Goal: Task Accomplishment & Management: Complete application form

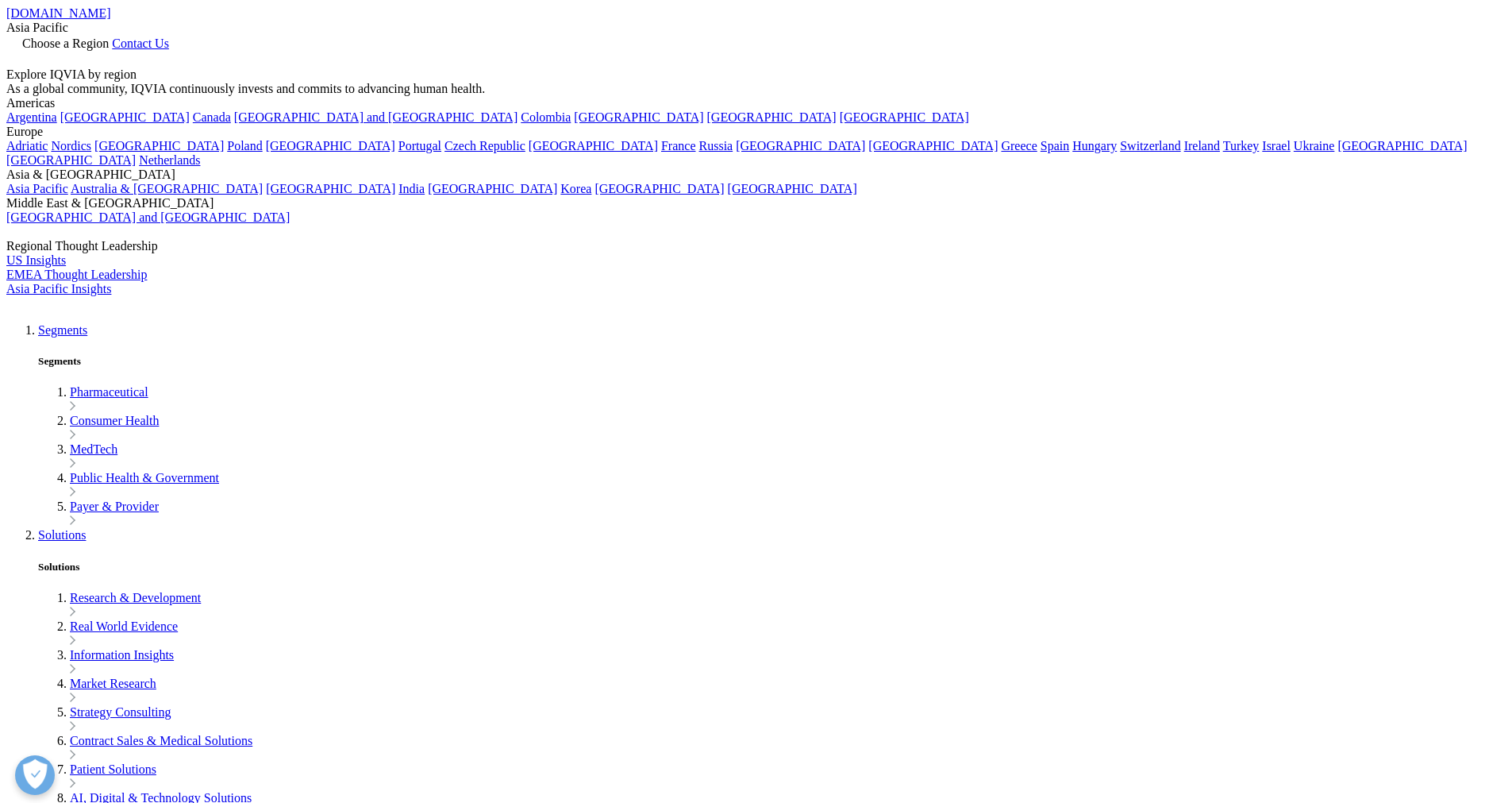
scroll to position [804, 0]
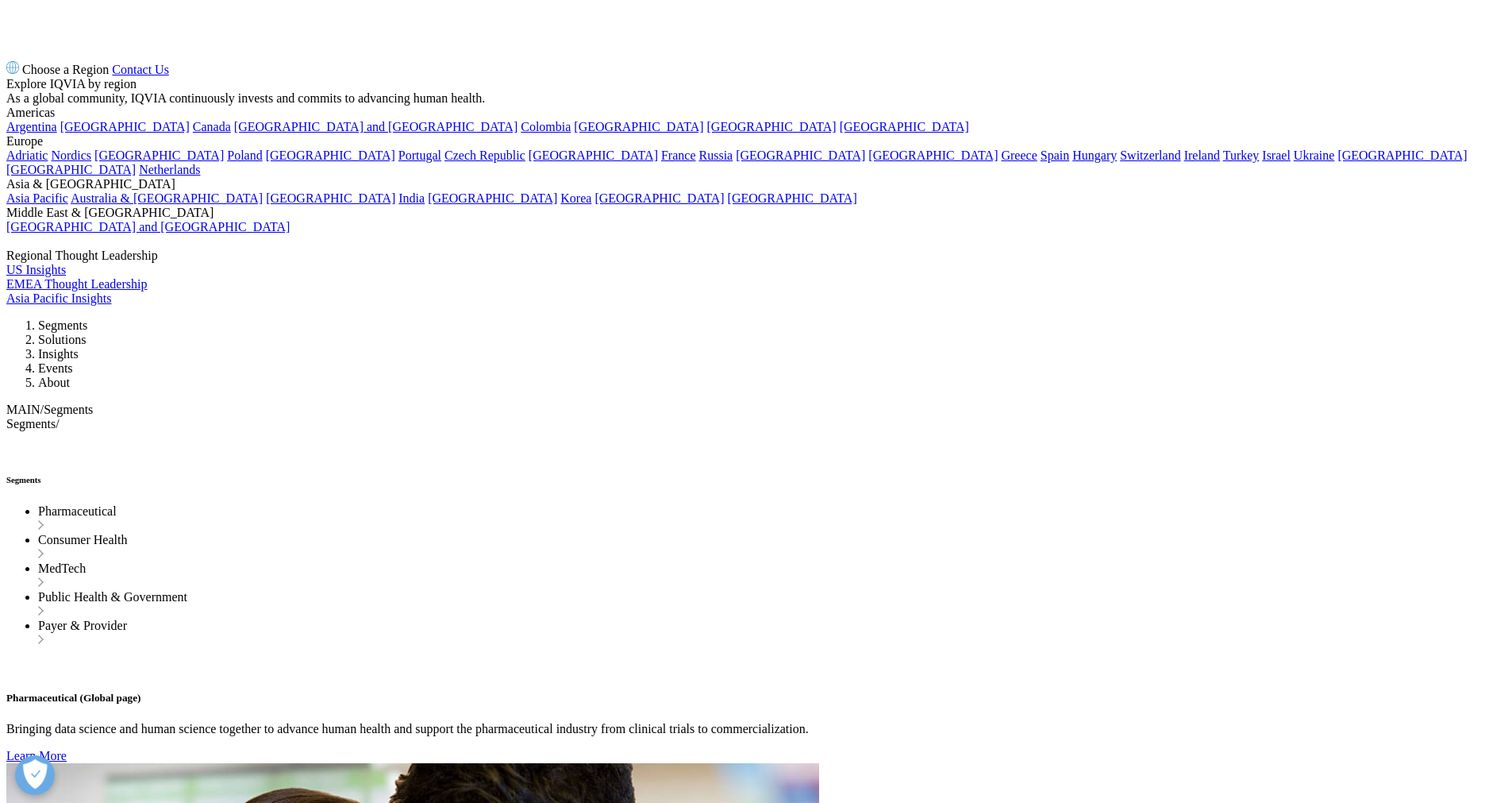
scroll to position [2027, 0]
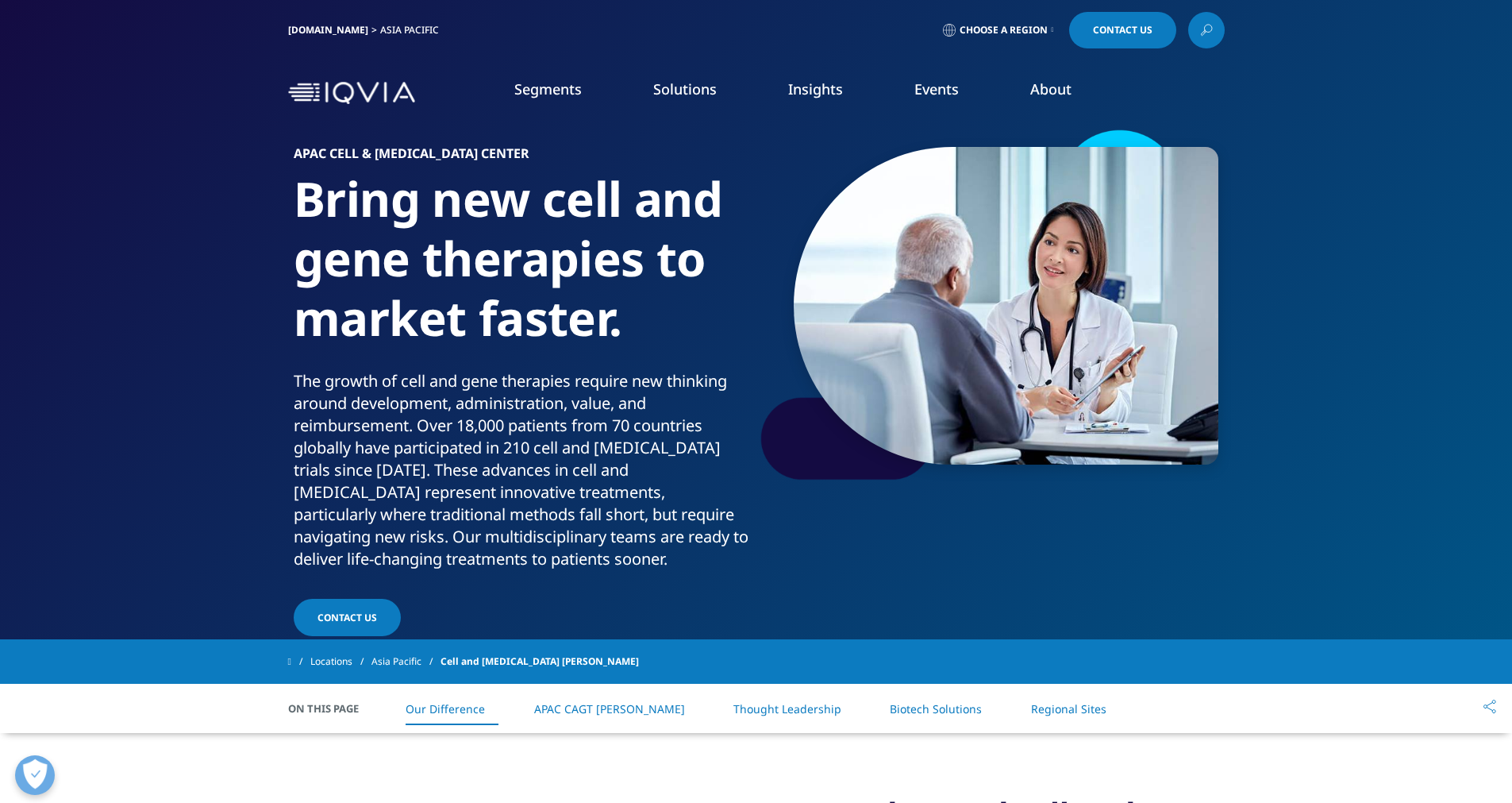
click at [1006, 28] on span "Choose a Region" at bounding box center [1004, 30] width 88 height 13
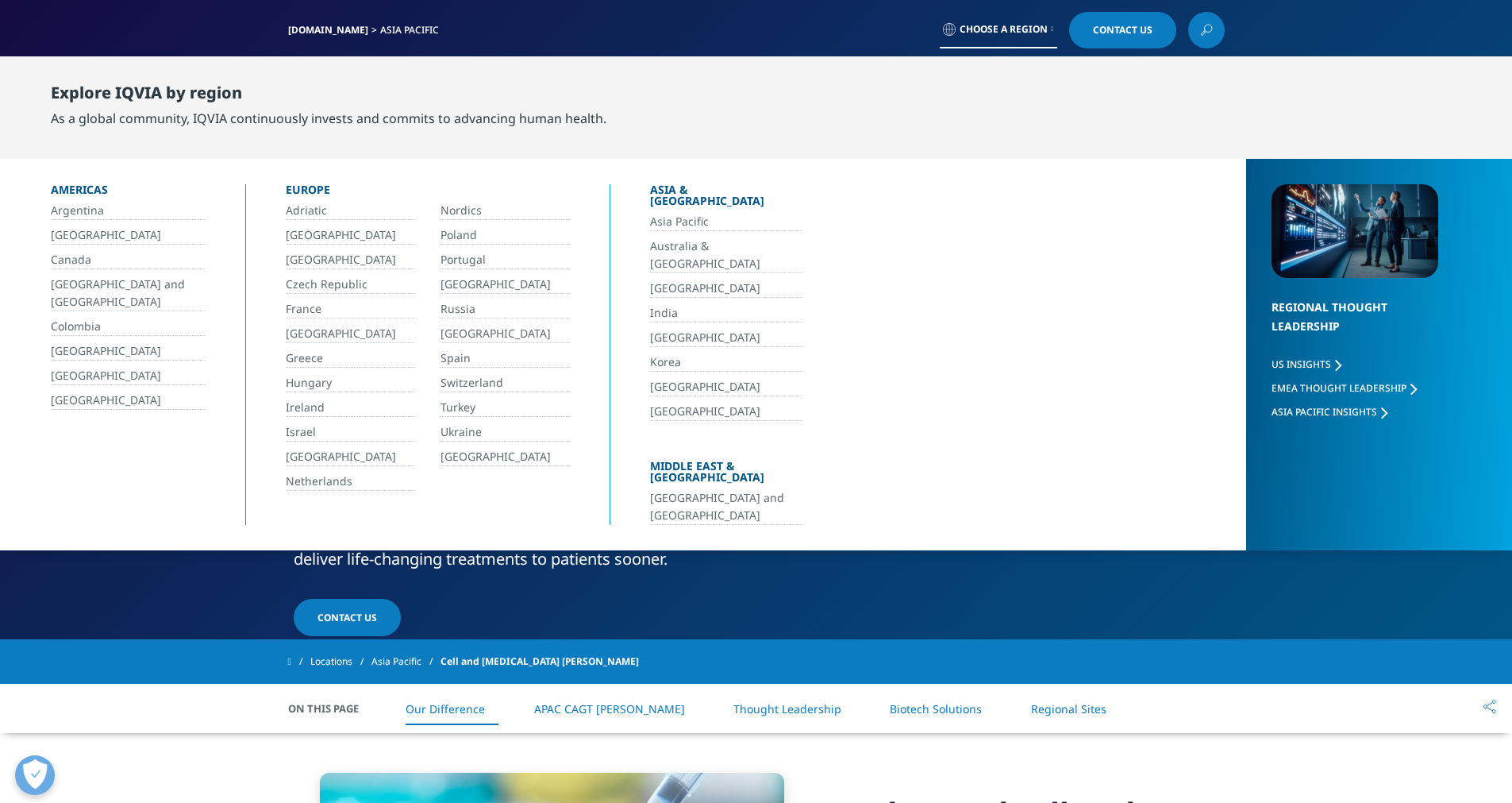
click at [660, 378] on link "[GEOGRAPHIC_DATA]" at bounding box center [726, 386] width 152 height 18
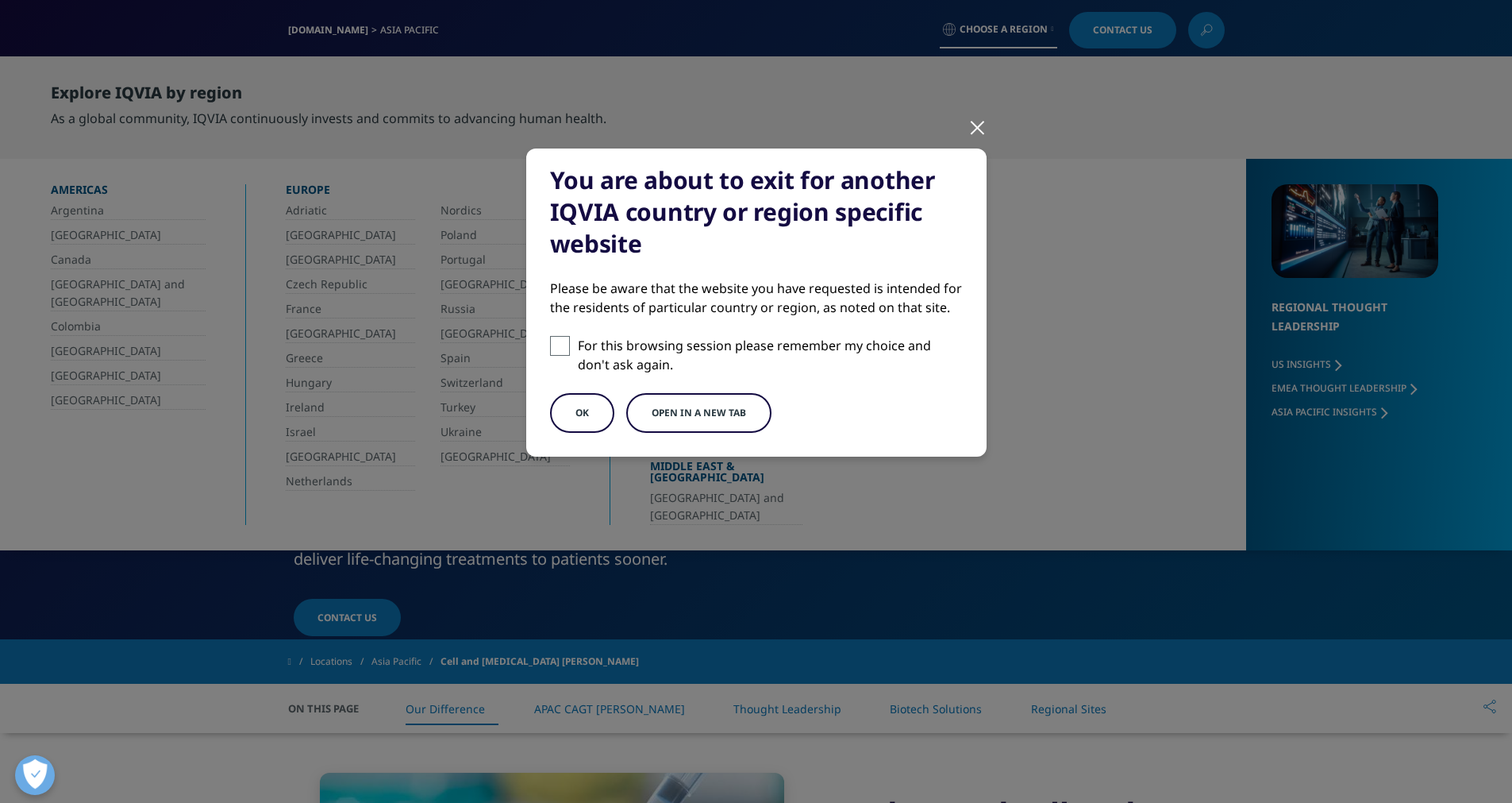
click at [580, 415] on button "OK" at bounding box center [582, 413] width 64 height 40
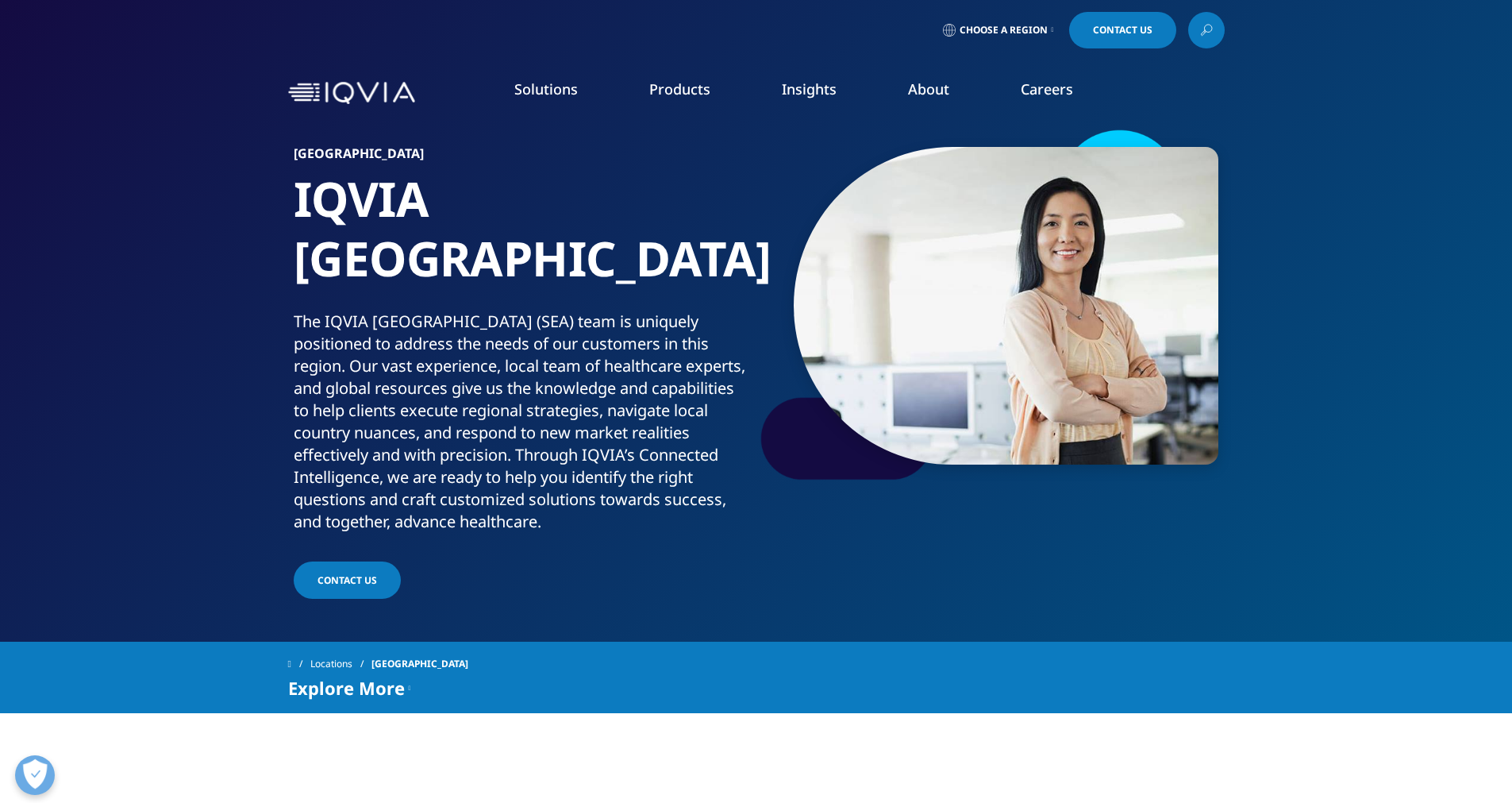
click at [944, 348] on link "AI Patient & HCP Profiling- Healthcare​" at bounding box center [1026, 346] width 274 height 17
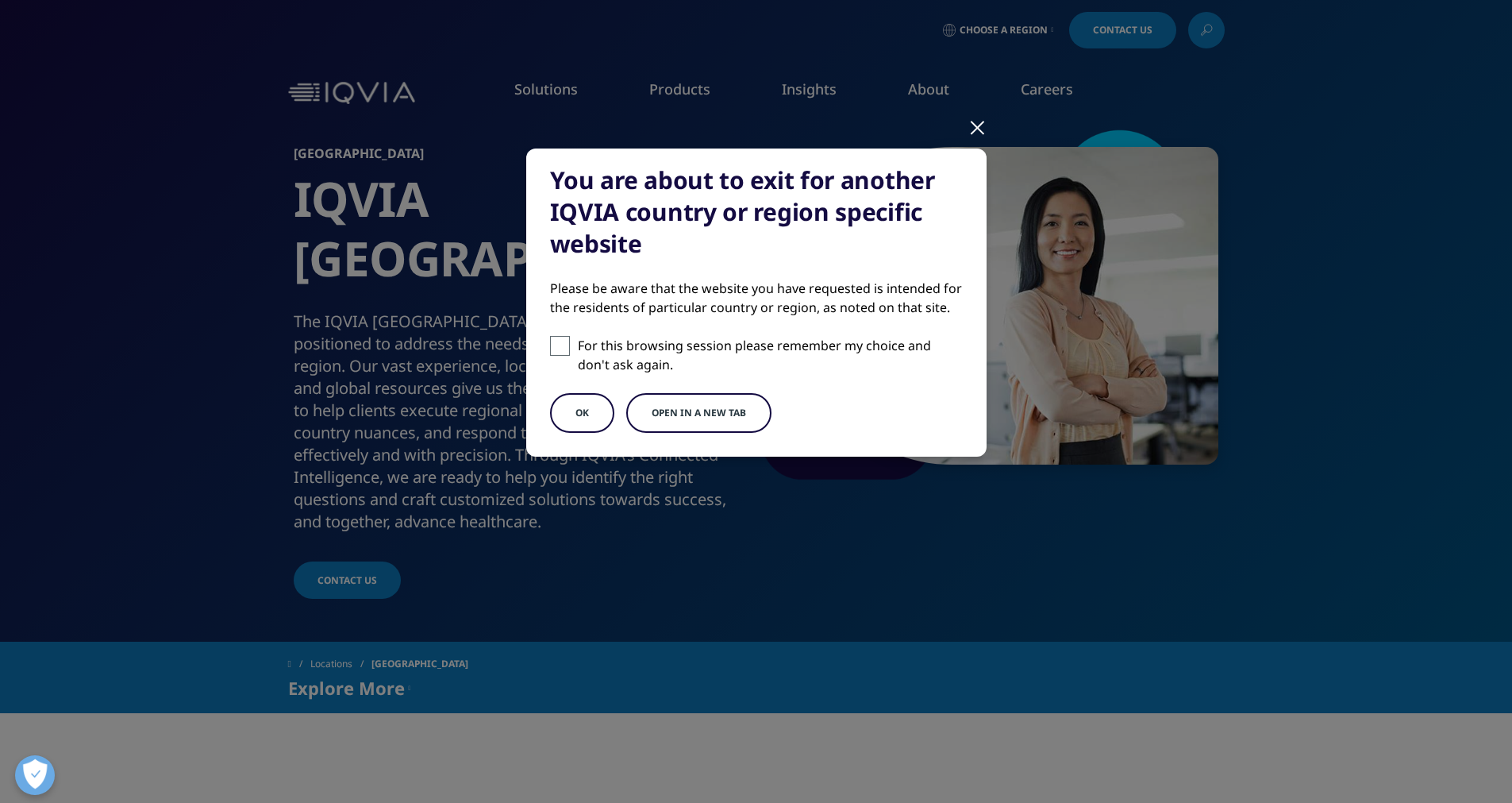
click at [576, 346] on label "For this browsing session please remember my choice and don't ask again." at bounding box center [757, 355] width 413 height 38
click at [570, 346] on input "For this browsing session please remember my choice and don't ask again." at bounding box center [560, 346] width 20 height 20
checkbox input "true"
click at [579, 419] on button "OK" at bounding box center [582, 413] width 64 height 40
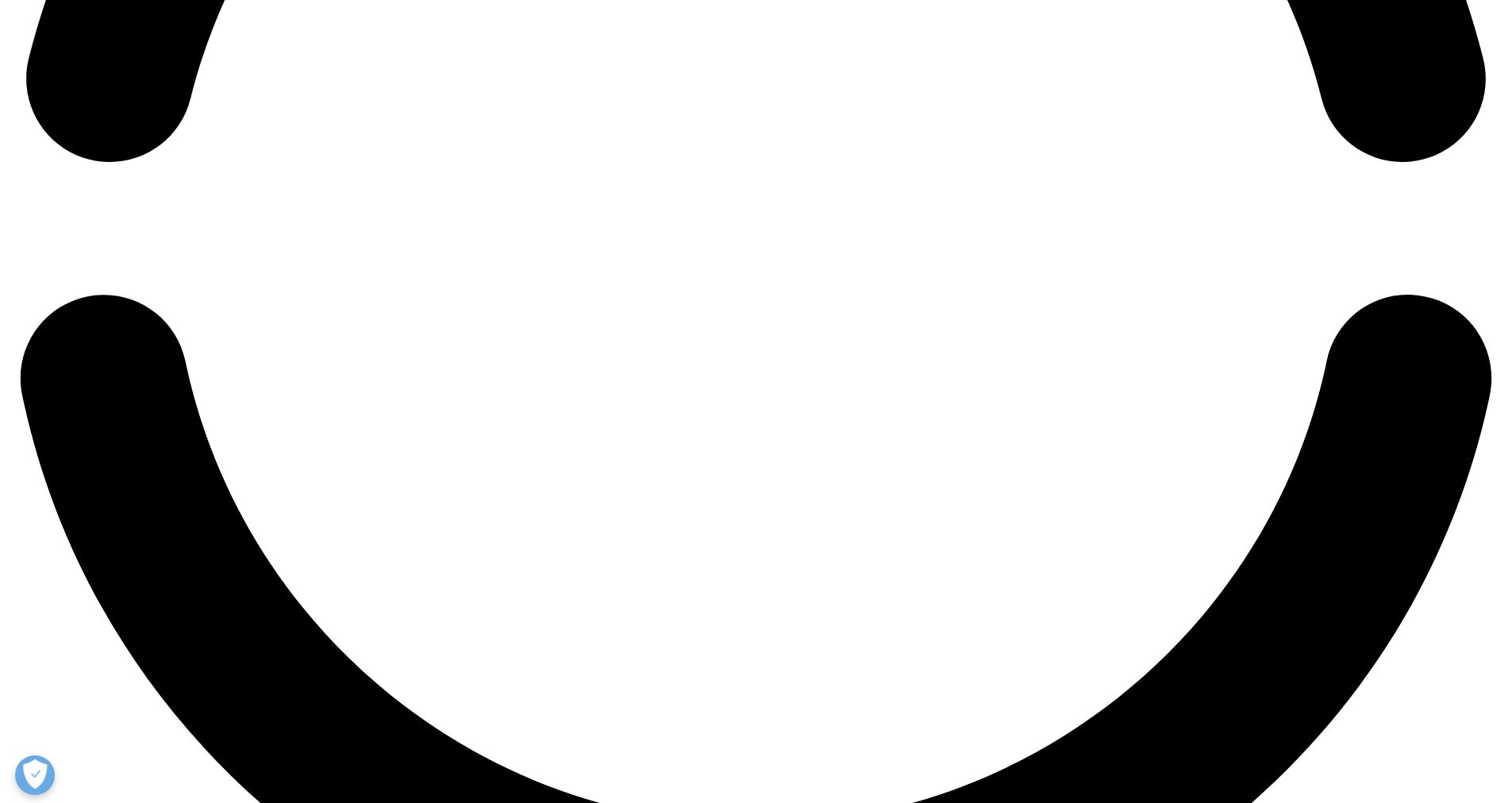
scroll to position [3580, 0]
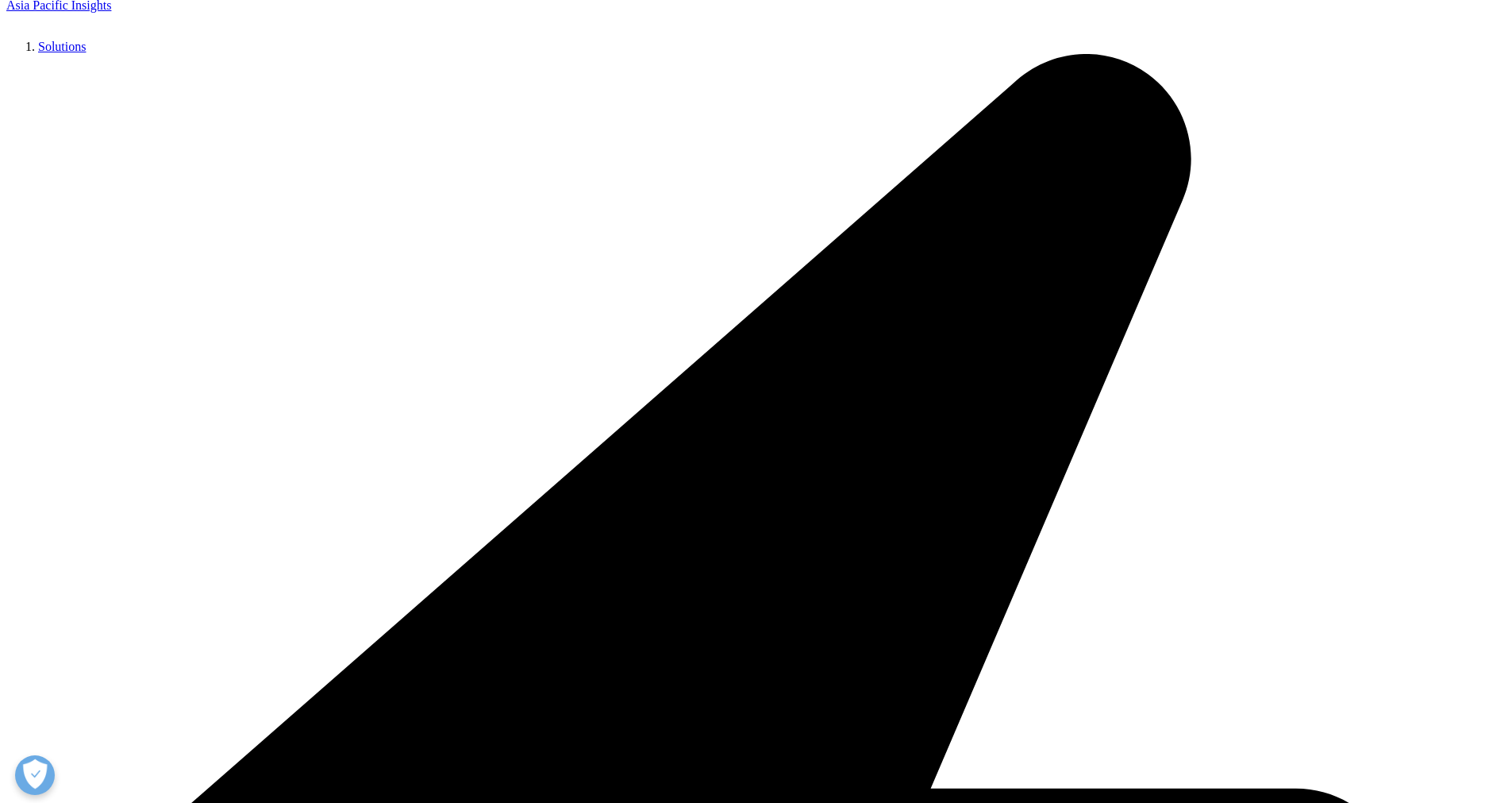
scroll to position [0, 0]
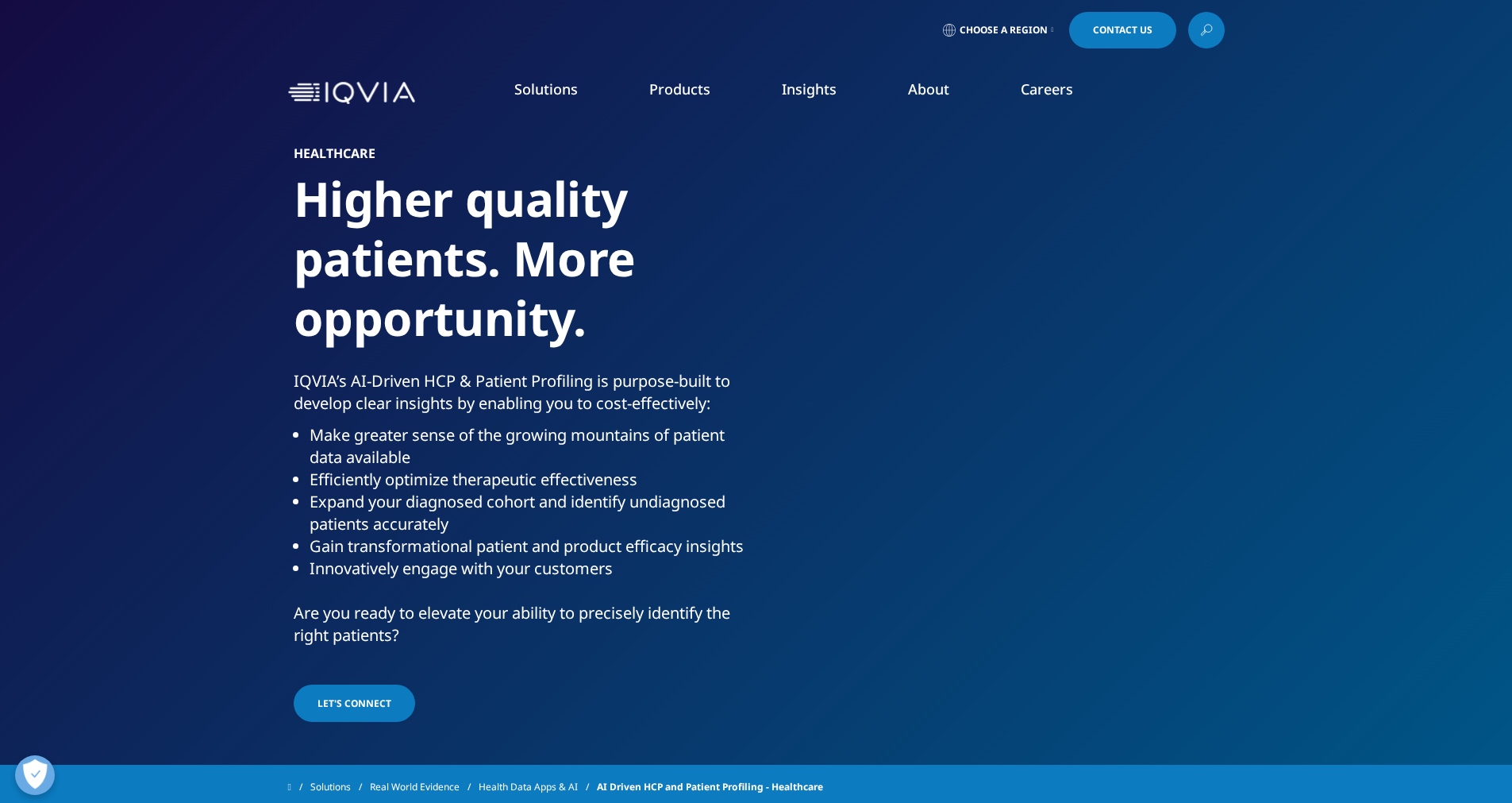
click at [346, 704] on span "LET'S CONNECT" at bounding box center [353, 704] width 73 height 14
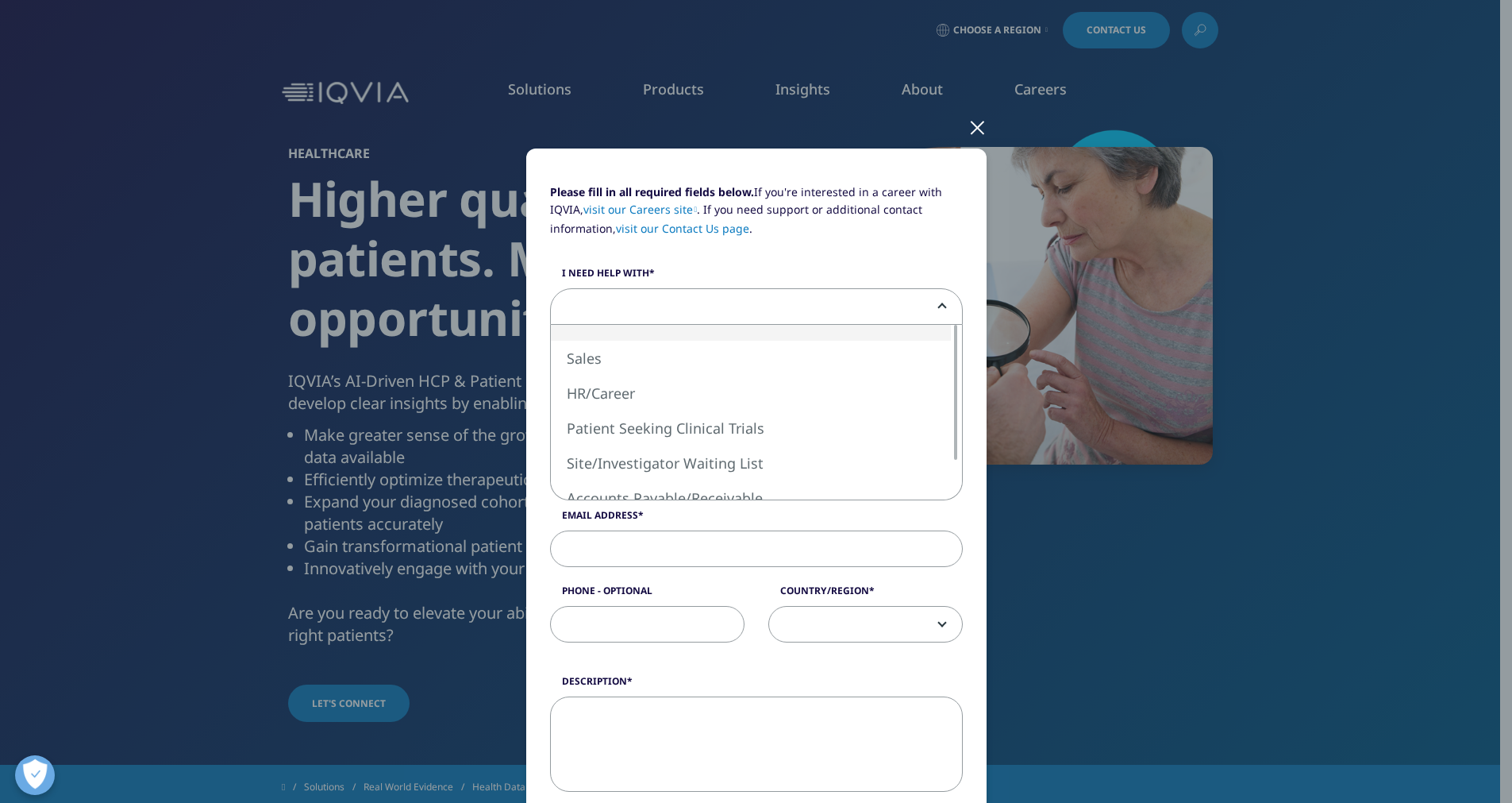
click at [658, 308] on span at bounding box center [757, 307] width 411 height 36
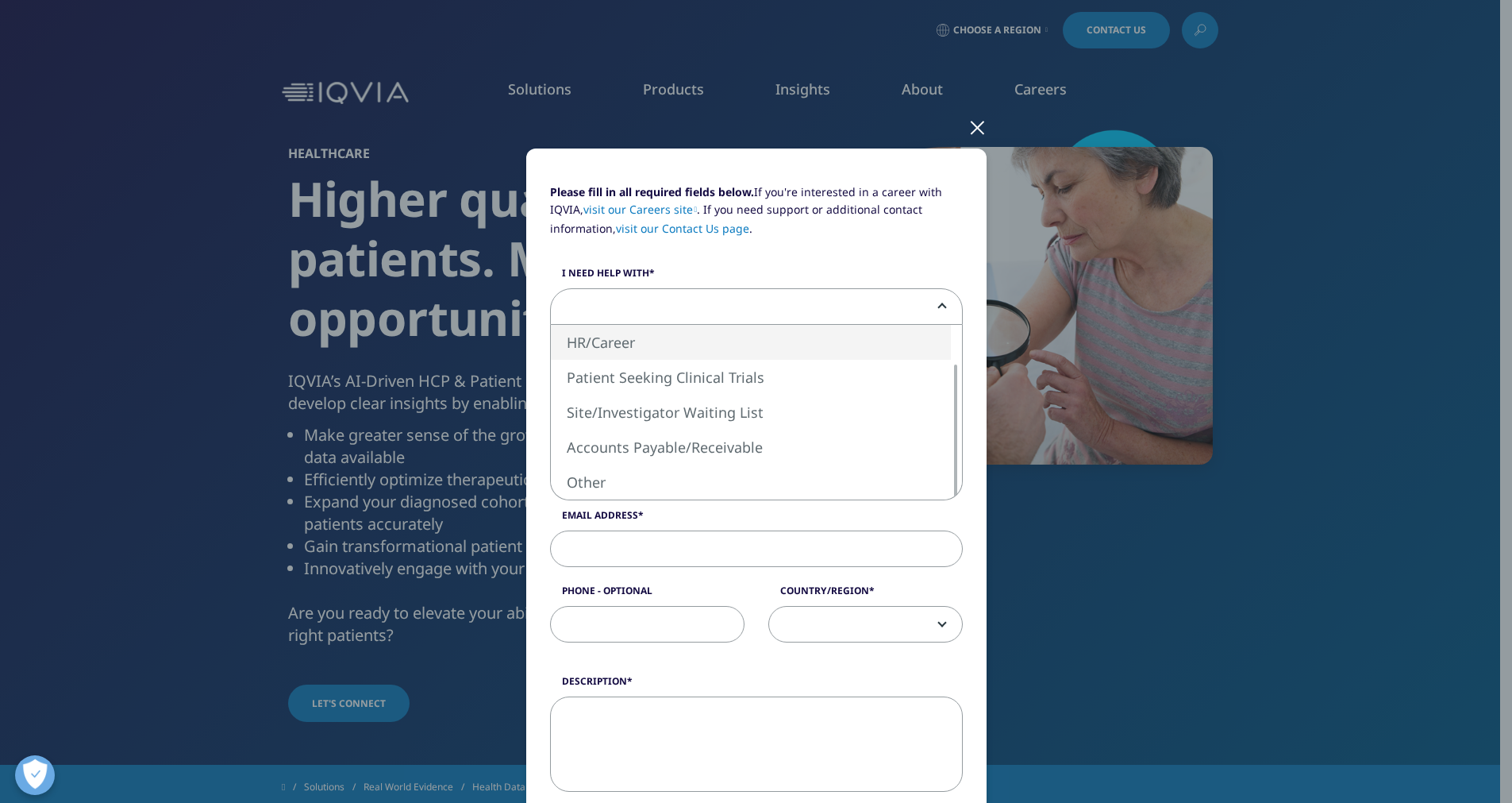
select select "HR Career"
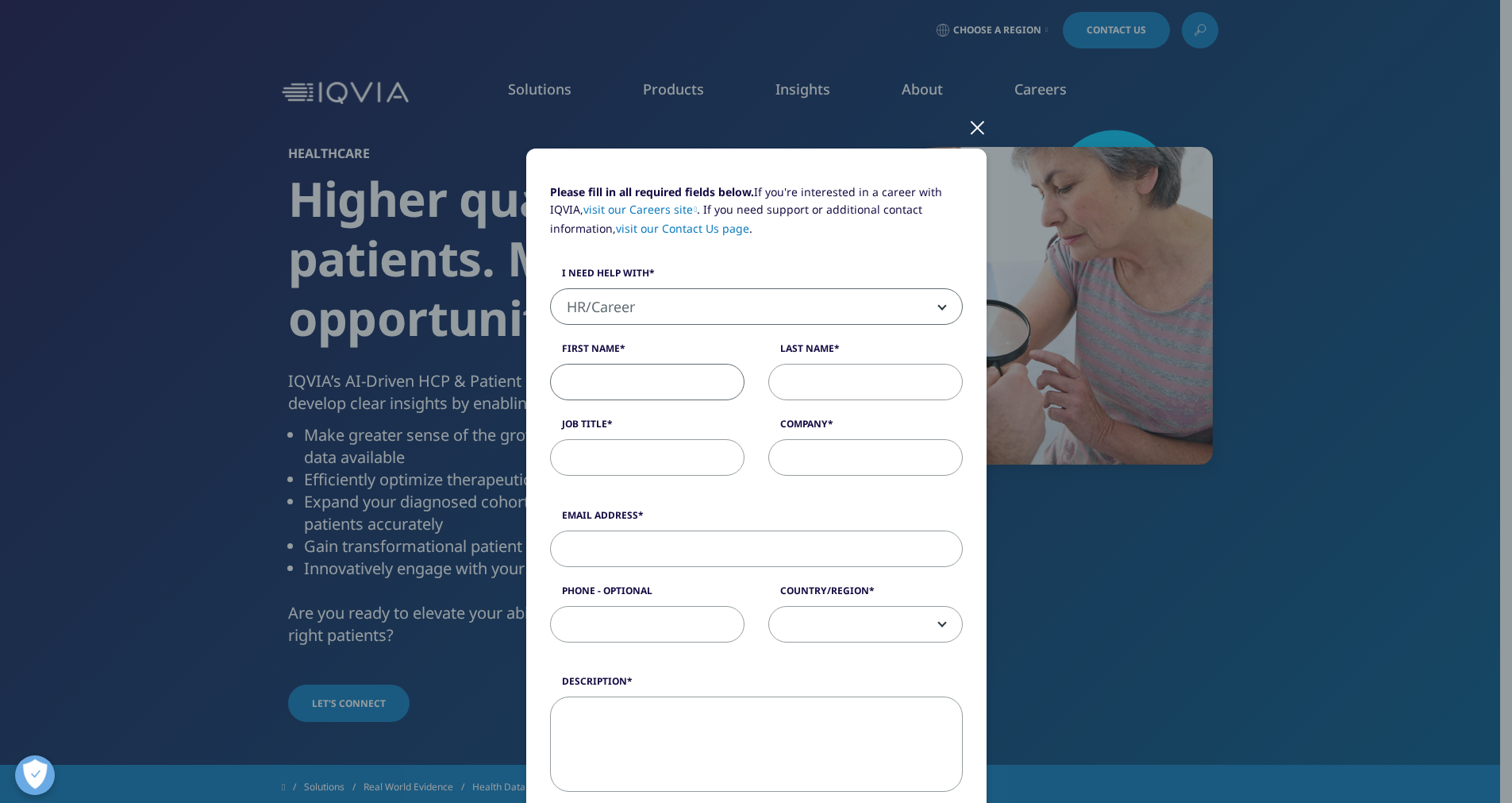
click at [588, 385] on input "First Name" at bounding box center [647, 382] width 194 height 36
type input "[PERSON_NAME]"
type input "NUS [PERSON_NAME] [PERSON_NAME] School of Medicine"
type input "[EMAIL_ADDRESS][DOMAIN_NAME]"
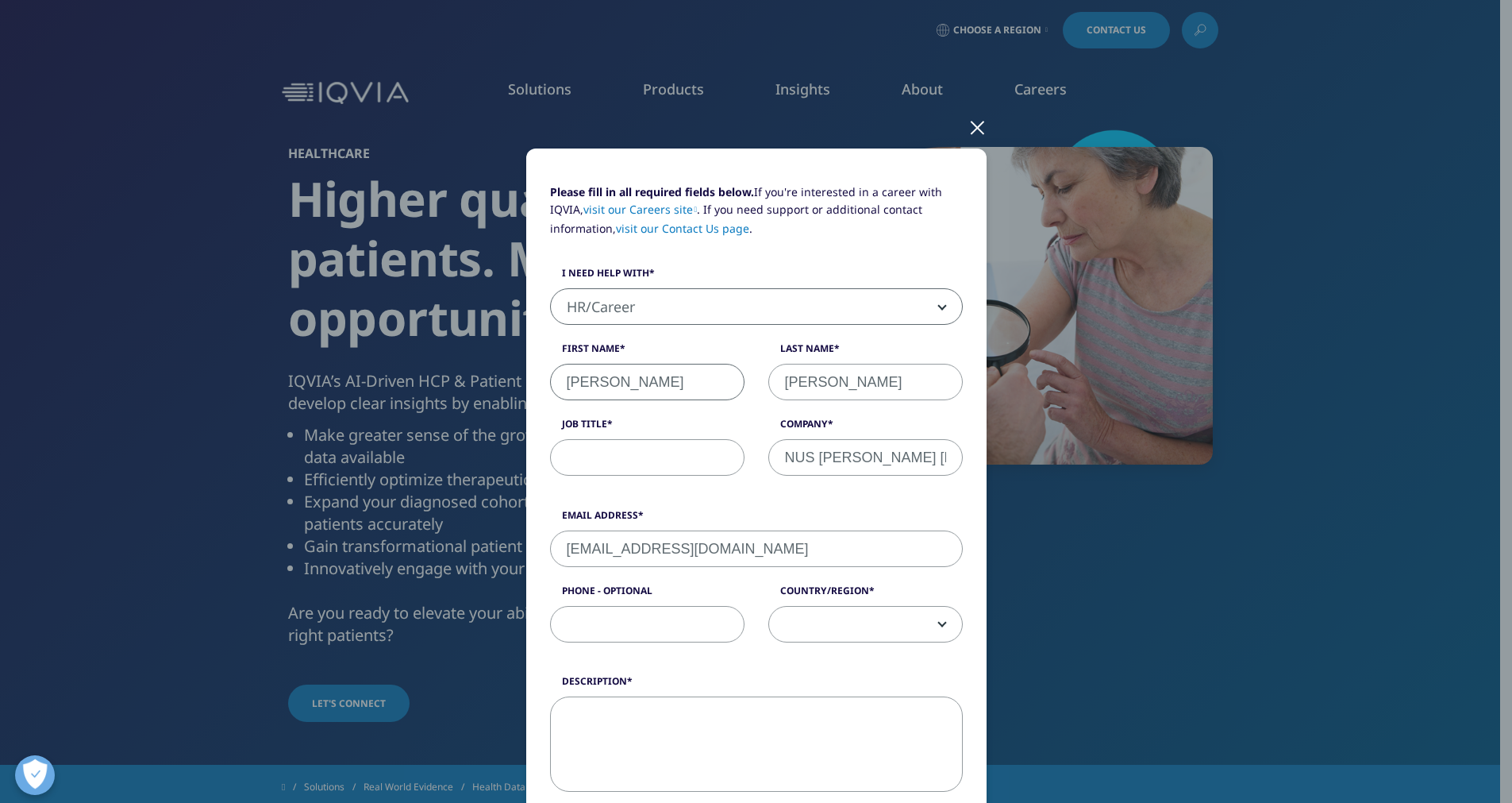
type input "83491134"
select select "[GEOGRAPHIC_DATA]"
click at [619, 463] on input "Job Title" at bounding box center [647, 457] width 194 height 36
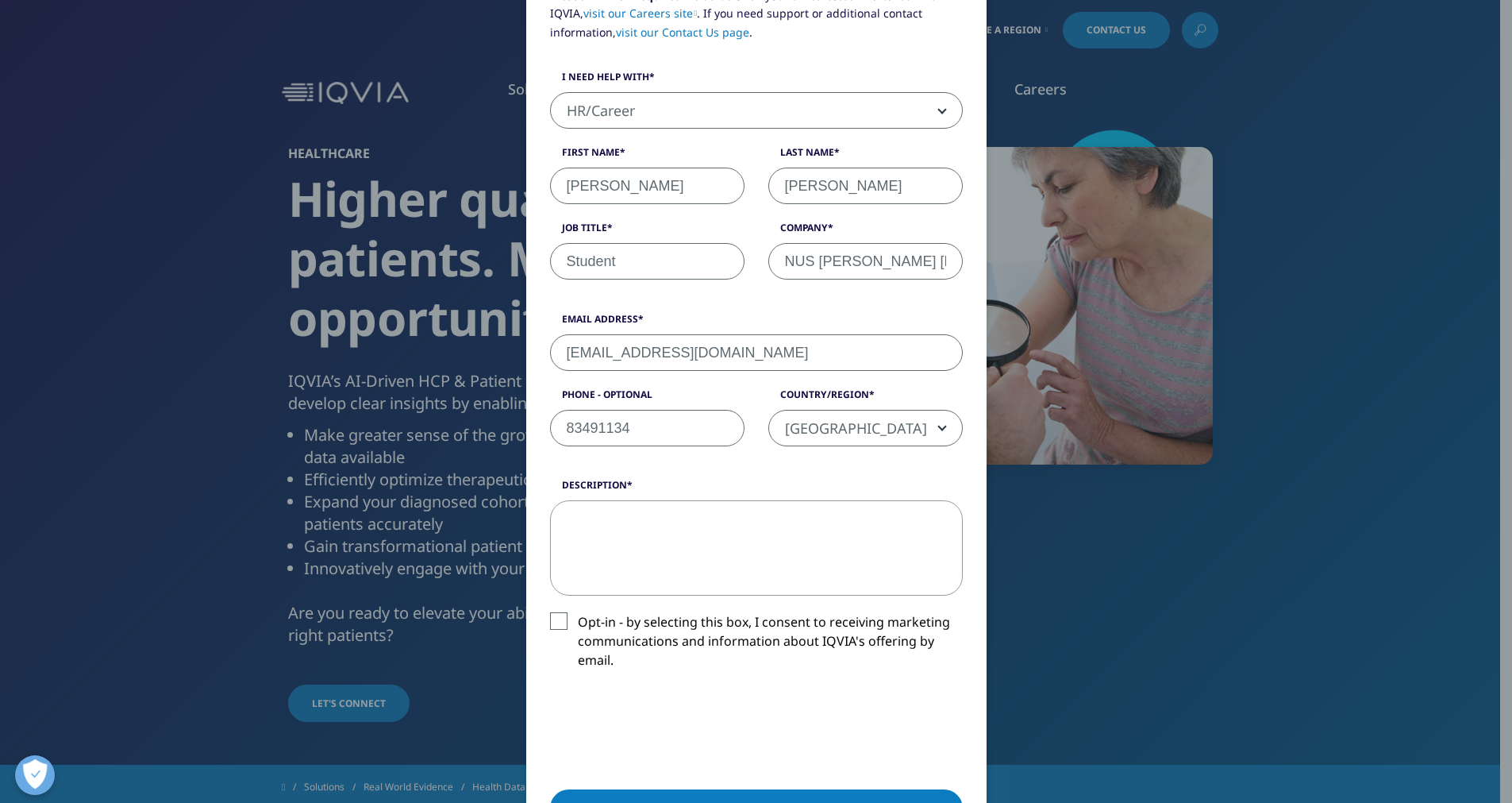
type input "Student"
click at [697, 542] on textarea "Description" at bounding box center [757, 548] width 413 height 95
type textarea "Droping by"
type textarea "L"
click at [860, 551] on textarea "Hi, I;m looking to learn more about" at bounding box center [757, 548] width 413 height 95
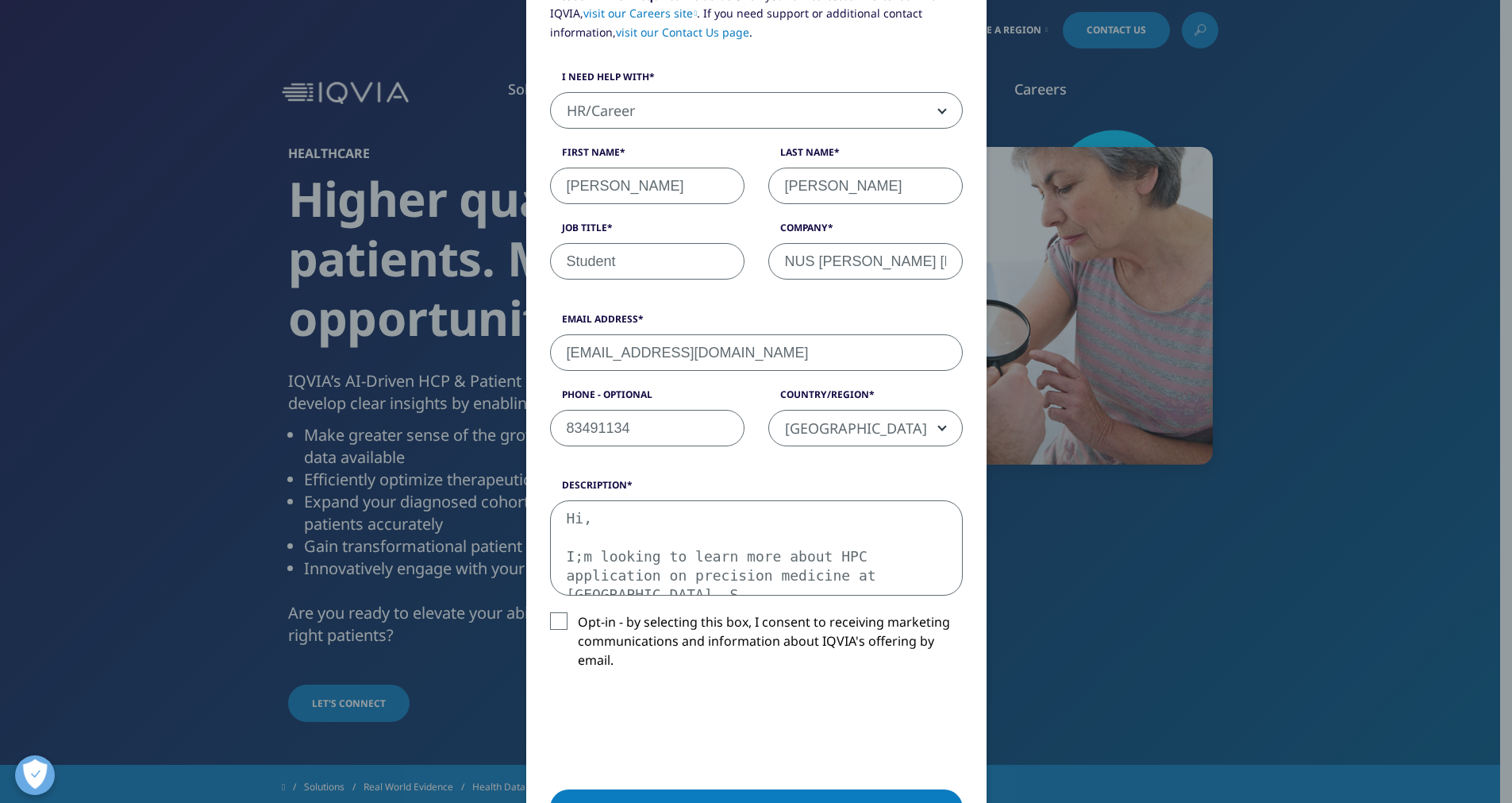
scroll to position [10, 0]
type textarea "Hi, I;m looking to learn more about HPC application on precision medicine at [G…"
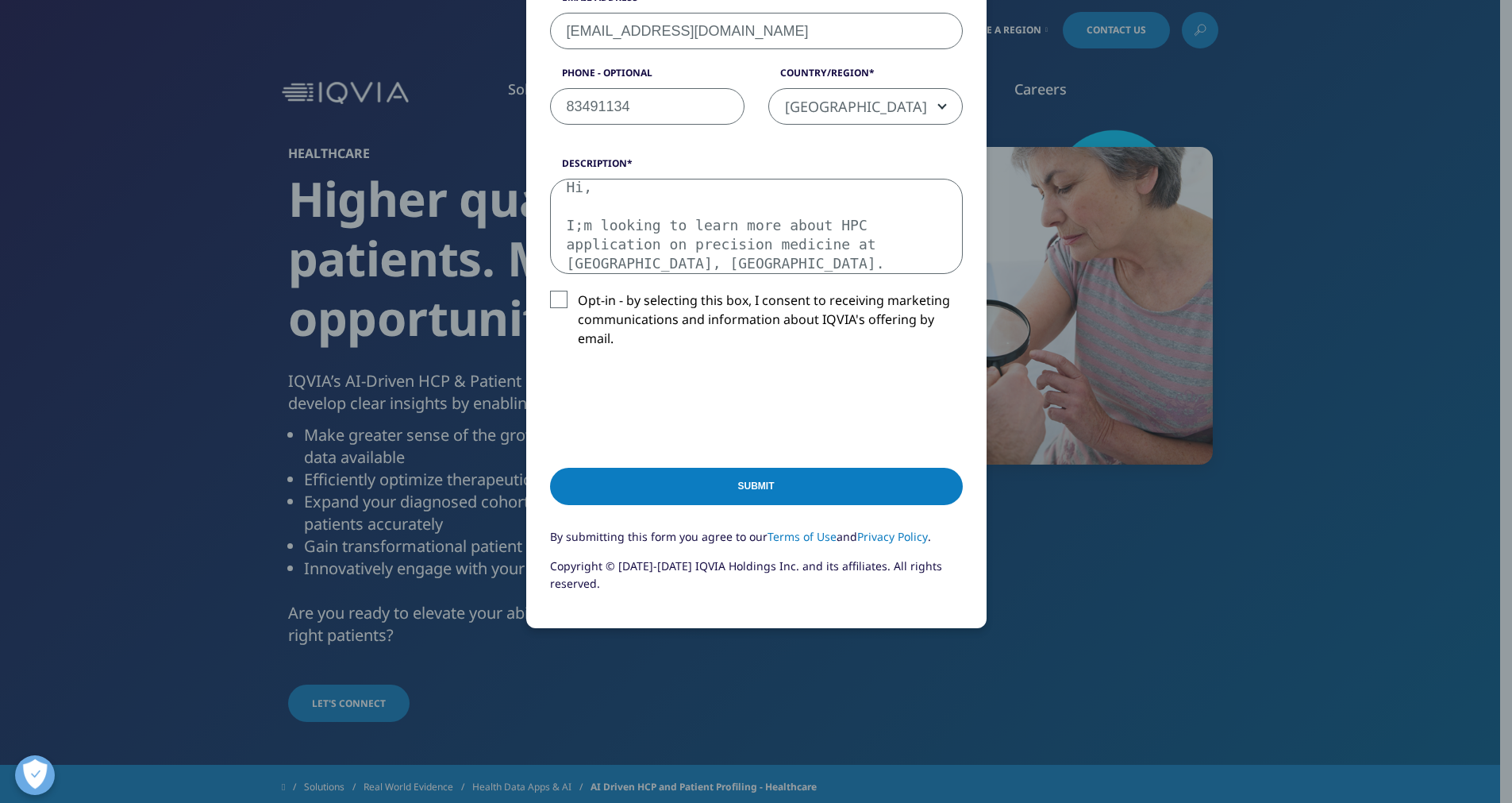
click at [705, 494] on input "Submit" at bounding box center [757, 486] width 413 height 37
click at [557, 298] on label "Opt-in - by selecting this box, I consent to receiving marketing communications…" at bounding box center [757, 323] width 413 height 66
click at [578, 290] on input "Opt-in - by selecting this box, I consent to receiving marketing communications…" at bounding box center [578, 290] width 0 height 0
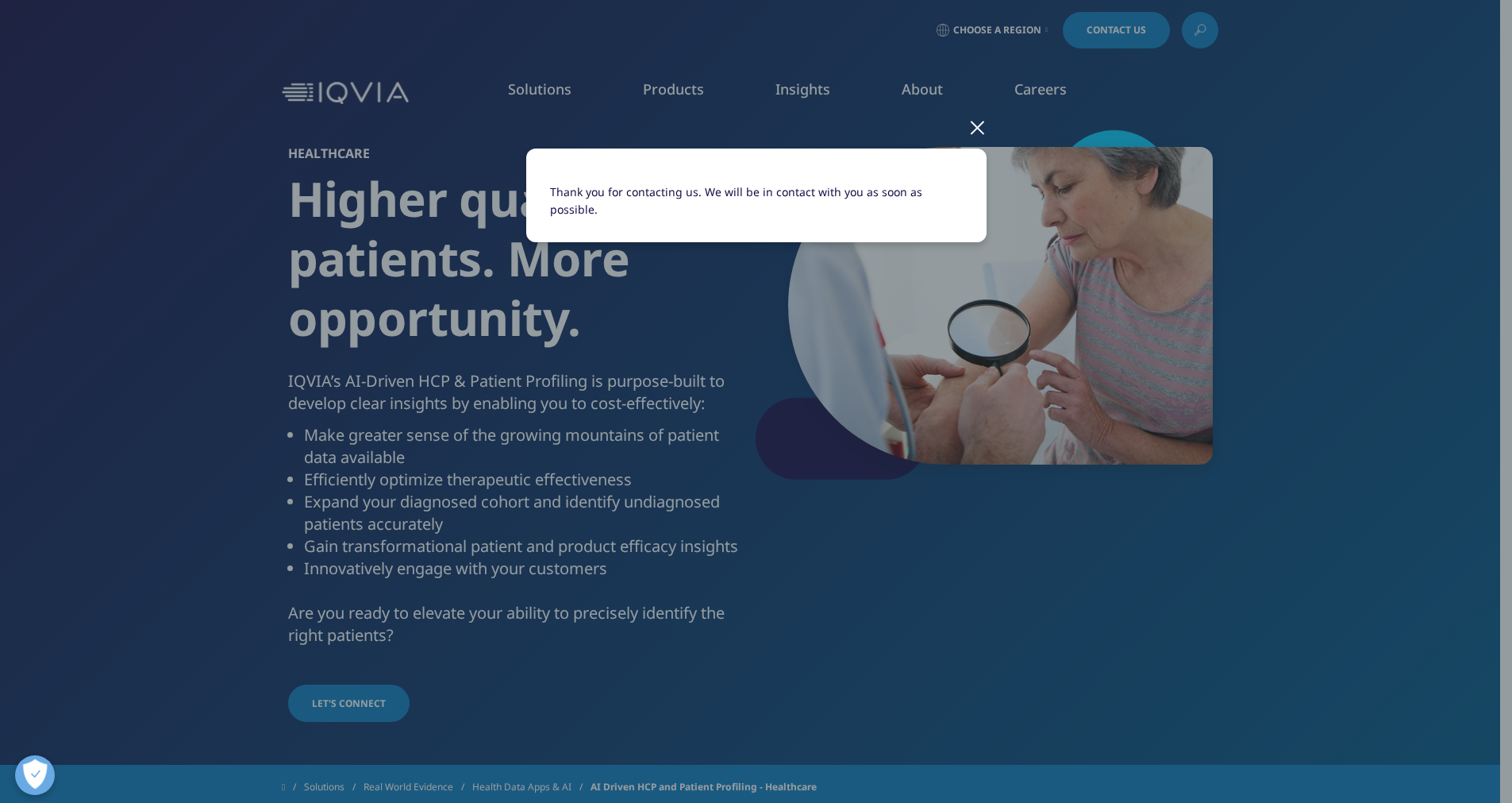
scroll to position [0, 0]
click at [610, 486] on div "Thank you for contacting us. We will be in contact with you as soon as possible." at bounding box center [756, 401] width 1512 height 803
click at [969, 127] on div at bounding box center [977, 126] width 18 height 44
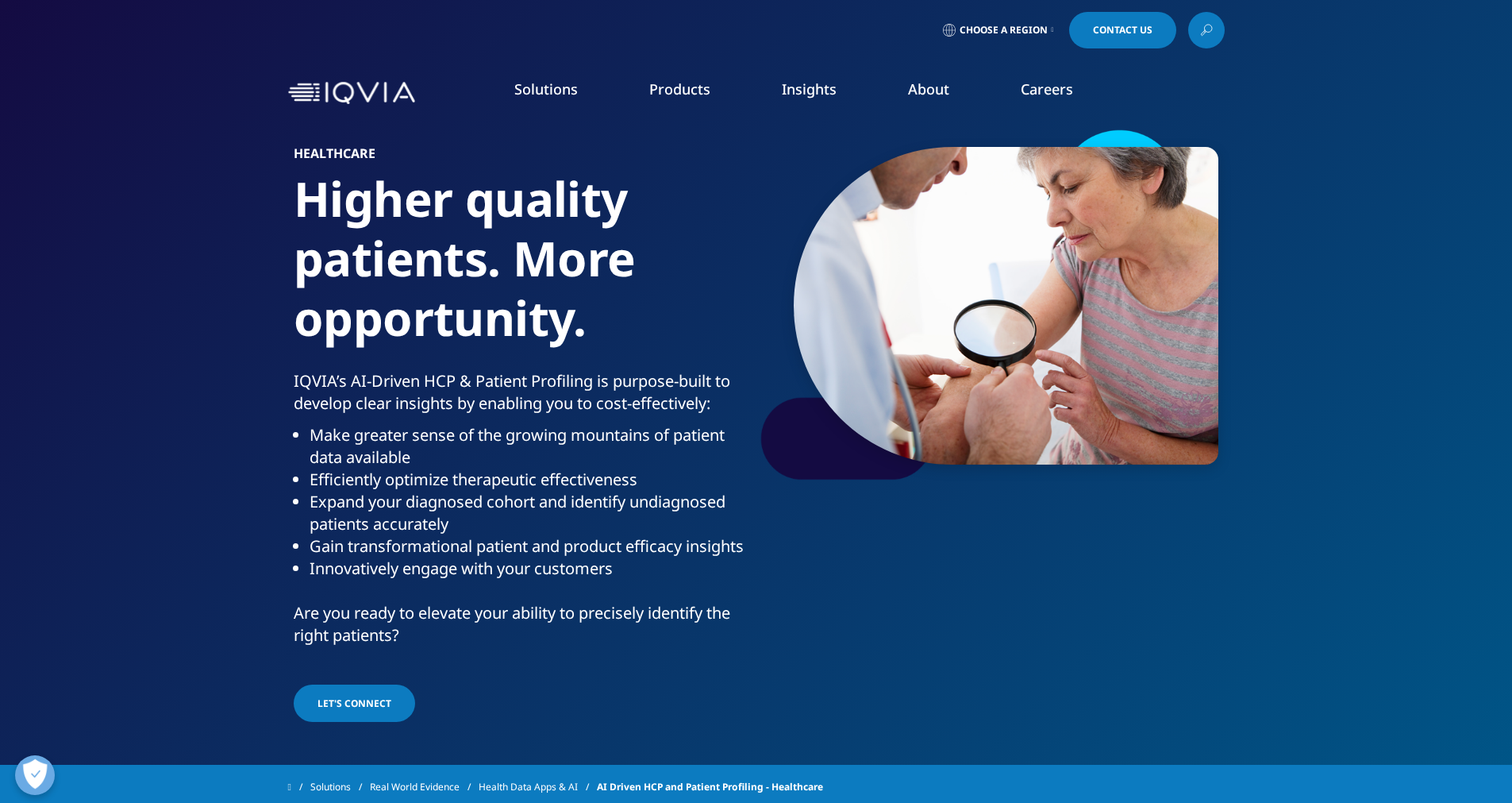
click at [1030, 83] on link "Careers" at bounding box center [1046, 89] width 53 height 19
click at [462, 260] on link "Consulting" at bounding box center [573, 258] width 317 height 17
